Goal: Information Seeking & Learning: Learn about a topic

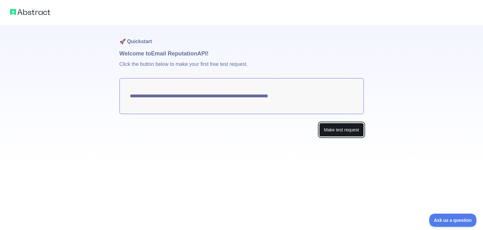
click at [347, 129] on button "Make test request" at bounding box center [341, 130] width 44 height 14
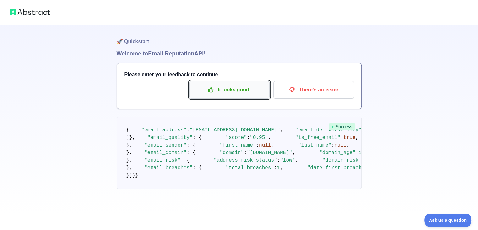
click at [235, 89] on p "It looks good!" at bounding box center [229, 89] width 71 height 11
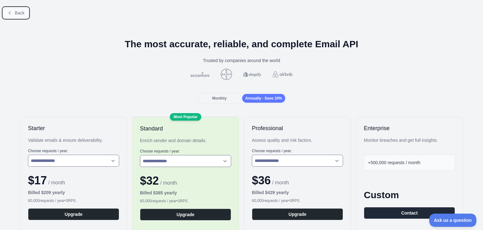
click at [8, 10] on icon at bounding box center [9, 12] width 5 height 5
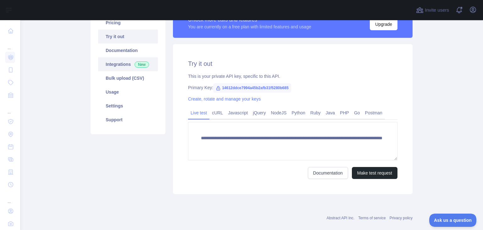
scroll to position [27, 0]
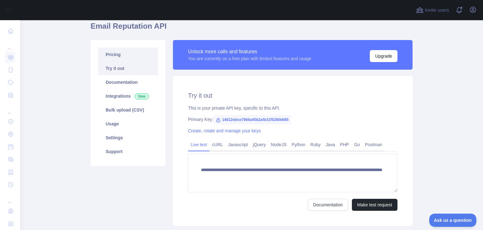
click at [122, 59] on link "Pricing" at bounding box center [128, 54] width 60 height 14
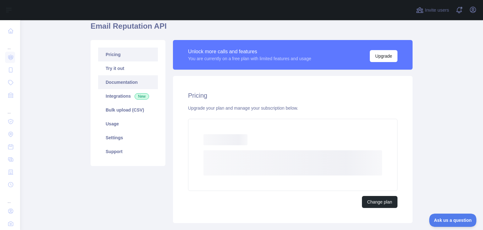
click at [131, 79] on link "Documentation" at bounding box center [128, 82] width 60 height 14
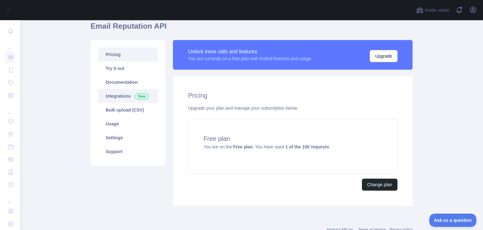
click at [113, 94] on link "Integrations New" at bounding box center [128, 96] width 60 height 14
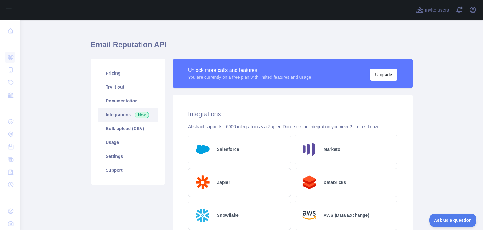
scroll to position [6, 0]
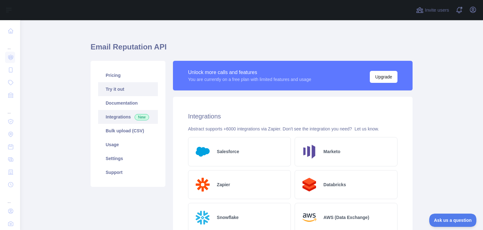
click at [111, 88] on link "Try it out" at bounding box center [128, 89] width 60 height 14
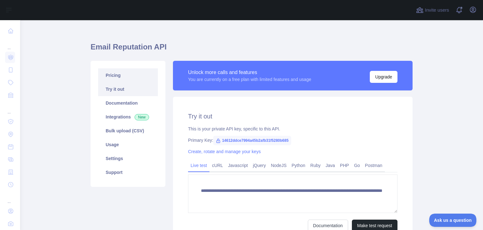
click at [116, 68] on link "Pricing" at bounding box center [128, 75] width 60 height 14
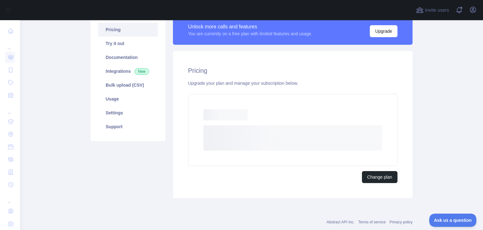
scroll to position [66, 0]
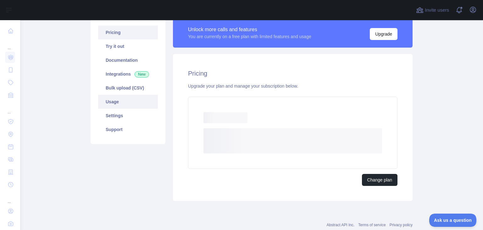
click at [118, 84] on link "Bulk upload (CSV)" at bounding box center [128, 88] width 60 height 14
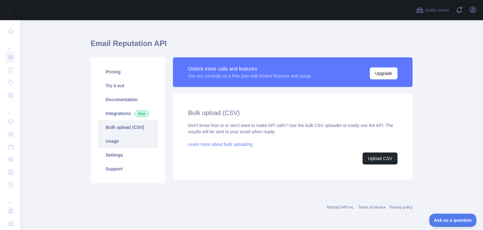
scroll to position [9, 0]
click at [110, 142] on link "Usage" at bounding box center [128, 141] width 60 height 14
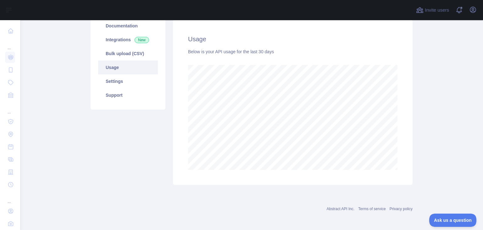
scroll to position [84, 0]
click at [114, 77] on link "Settings" at bounding box center [128, 80] width 60 height 14
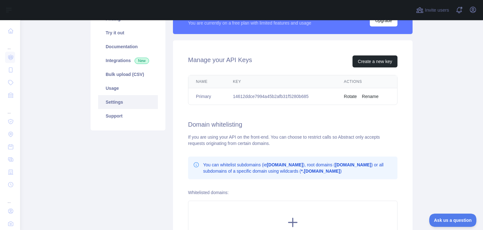
scroll to position [63, 0]
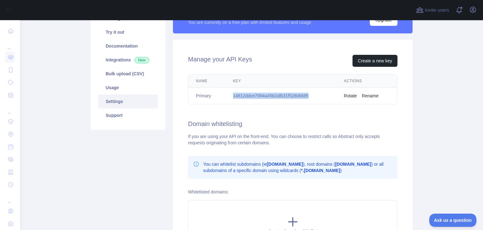
drag, startPoint x: 306, startPoint y: 95, endPoint x: 232, endPoint y: 96, distance: 74.2
click at [232, 96] on td "14612ddce7994a45b2afb31f5280b685" at bounding box center [281, 95] width 111 height 17
copy td "14612ddce7994a45b2afb31f5280b685"
click at [116, 89] on link "Usage" at bounding box center [128, 88] width 60 height 14
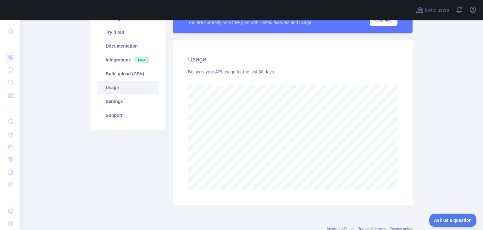
scroll to position [209, 458]
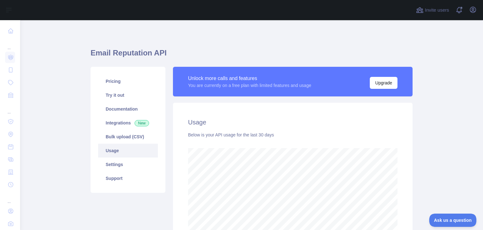
click at [128, 154] on link "Usage" at bounding box center [128, 150] width 60 height 14
click at [138, 143] on link "Usage" at bounding box center [128, 150] width 60 height 14
click at [126, 85] on link "Pricing" at bounding box center [128, 81] width 60 height 14
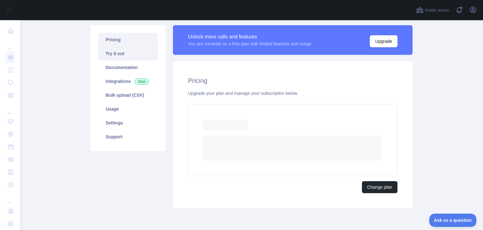
scroll to position [42, 0]
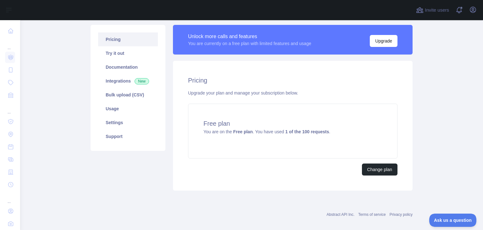
click at [67, 91] on main "Email Reputation API Pricing Try it out Documentation Integrations New Bulk upl…" at bounding box center [251, 124] width 463 height 209
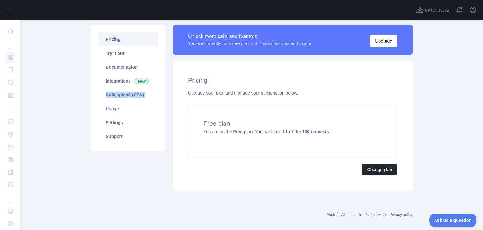
click at [67, 91] on main "Email Reputation API Pricing Try it out Documentation Integrations New Bulk upl…" at bounding box center [251, 124] width 463 height 209
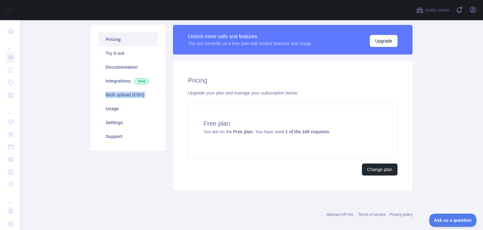
click at [67, 91] on main "Email Reputation API Pricing Try it out Documentation Integrations New Bulk upl…" at bounding box center [251, 124] width 463 height 209
click at [121, 77] on link "Integrations New" at bounding box center [128, 81] width 60 height 14
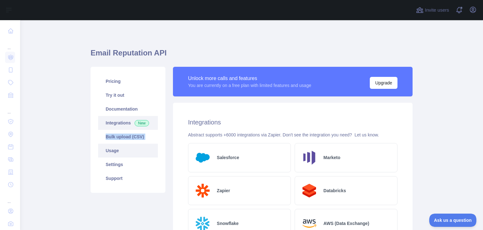
click at [114, 149] on link "Usage" at bounding box center [128, 150] width 60 height 14
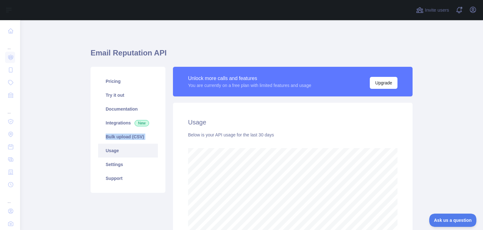
scroll to position [209, 458]
click at [114, 149] on link "Usage" at bounding box center [128, 150] width 60 height 14
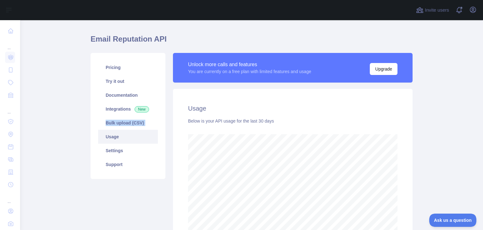
scroll to position [1, 0]
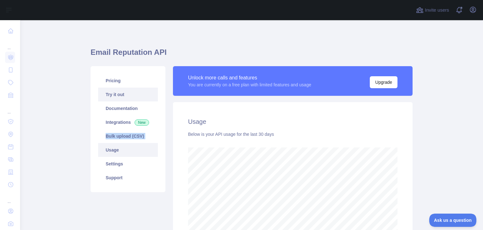
click at [117, 93] on link "Try it out" at bounding box center [128, 94] width 60 height 14
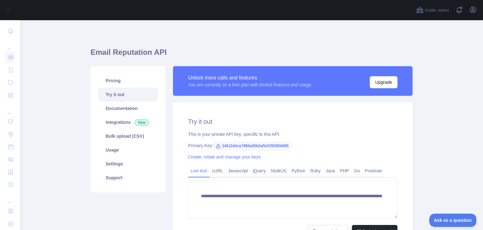
click at [235, 147] on span "14612ddce7994a45b2afb31f5280b685" at bounding box center [252, 145] width 78 height 9
click at [216, 145] on icon at bounding box center [218, 145] width 5 height 5
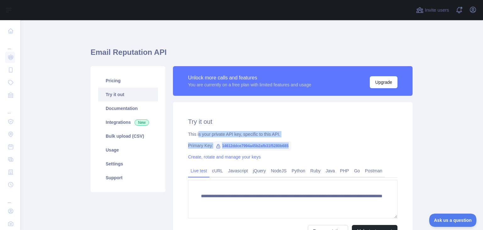
drag, startPoint x: 291, startPoint y: 148, endPoint x: 193, endPoint y: 135, distance: 99.0
click at [193, 135] on div "**********" at bounding box center [293, 177] width 240 height 150
click at [296, 170] on link "Python" at bounding box center [298, 170] width 19 height 10
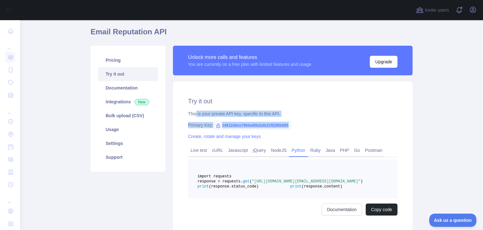
scroll to position [21, 0]
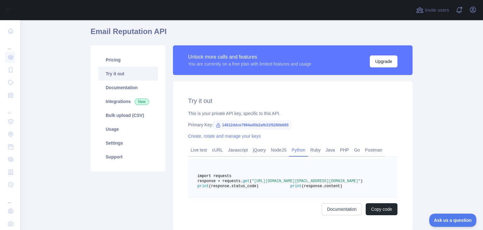
click at [337, 183] on span ""https://emailreputation.abstractapi.com/v1/?api_key=14612ddce7994a45b2afb31f52…" at bounding box center [306, 181] width 109 height 4
drag, startPoint x: 278, startPoint y: 191, endPoint x: 211, endPoint y: 191, distance: 67.0
click at [252, 183] on span ""https://emailreputation.abstractapi.com/v1/?api_key=14612ddce7994a45b2afb31f52…" at bounding box center [306, 181] width 109 height 4
copy span "14612ddce7994a45b2afb31f5280b685"
click at [327, 198] on pre "import requests response = requests. get ( "https://emailreputation.abstractapi…" at bounding box center [292, 178] width 209 height 39
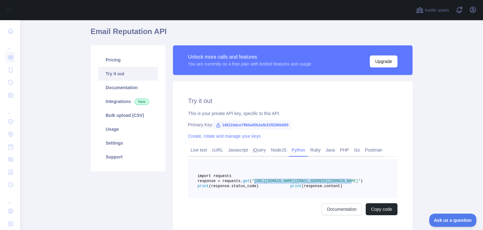
drag, startPoint x: 366, startPoint y: 187, endPoint x: 275, endPoint y: 185, distance: 90.9
click at [275, 183] on span ""https://emailreputation.abstractapi.com/v1/?api_key=14612ddce7994a45b2afb31f52…" at bounding box center [306, 181] width 109 height 4
copy span "https://emailreputation.abstractapi.com/v1/"
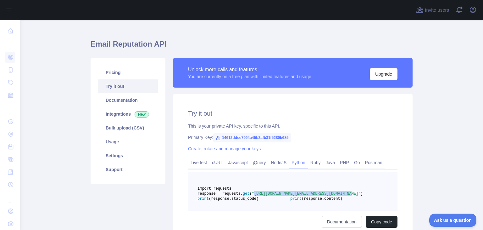
scroll to position [0, 0]
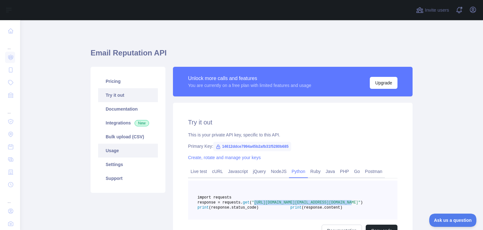
click at [120, 148] on link "Usage" at bounding box center [128, 150] width 60 height 14
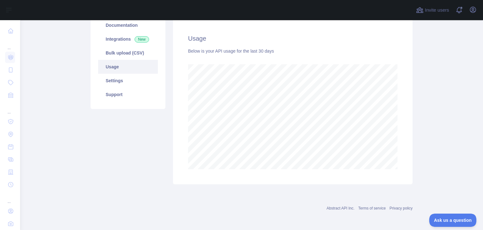
scroll to position [63, 0]
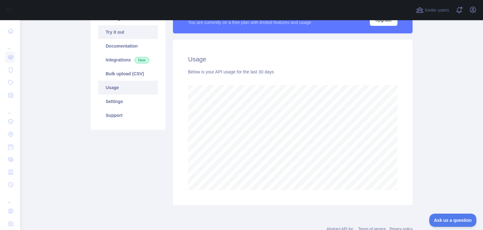
click at [130, 36] on link "Try it out" at bounding box center [128, 32] width 60 height 14
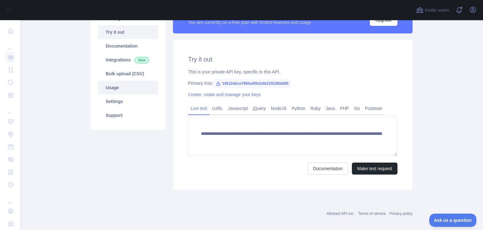
click at [130, 85] on link "Usage" at bounding box center [128, 88] width 60 height 14
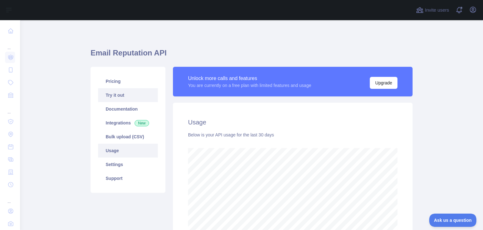
click at [132, 97] on link "Try it out" at bounding box center [128, 95] width 60 height 14
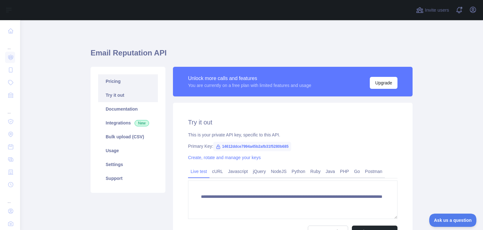
click at [127, 79] on link "Pricing" at bounding box center [128, 81] width 60 height 14
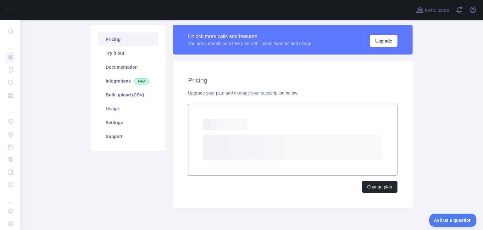
scroll to position [42, 0]
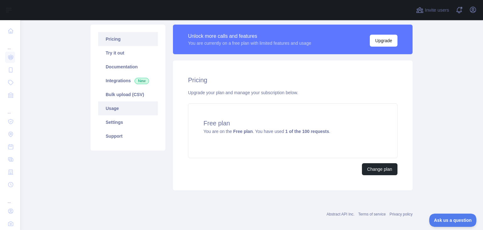
click at [119, 106] on link "Usage" at bounding box center [128, 108] width 60 height 14
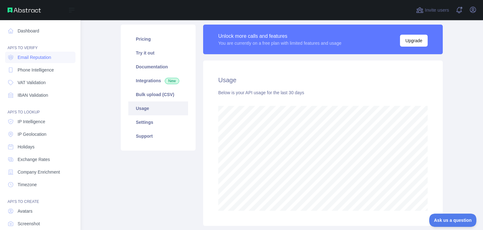
scroll to position [209, 458]
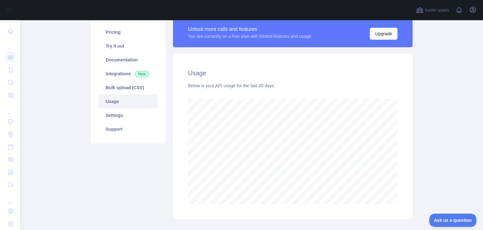
scroll to position [42, 0]
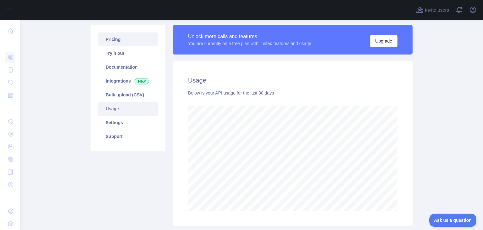
click at [113, 43] on link "Pricing" at bounding box center [128, 39] width 60 height 14
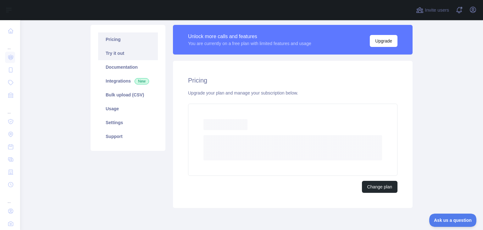
click at [118, 54] on link "Try it out" at bounding box center [128, 53] width 60 height 14
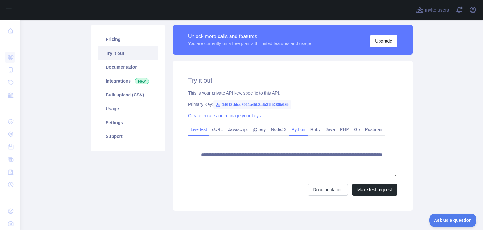
click at [299, 130] on link "Python" at bounding box center [298, 129] width 19 height 10
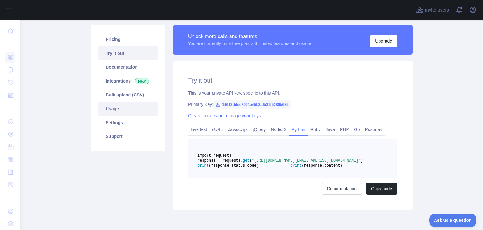
click at [122, 105] on link "Usage" at bounding box center [128, 109] width 60 height 14
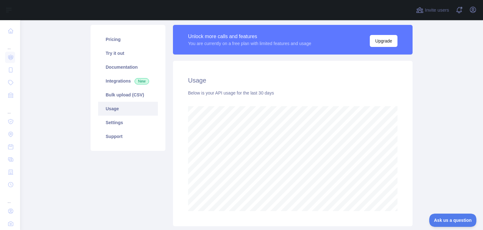
scroll to position [209, 458]
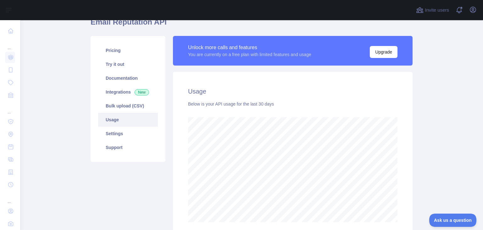
scroll to position [21, 0]
